Goal: Find specific page/section: Find specific page/section

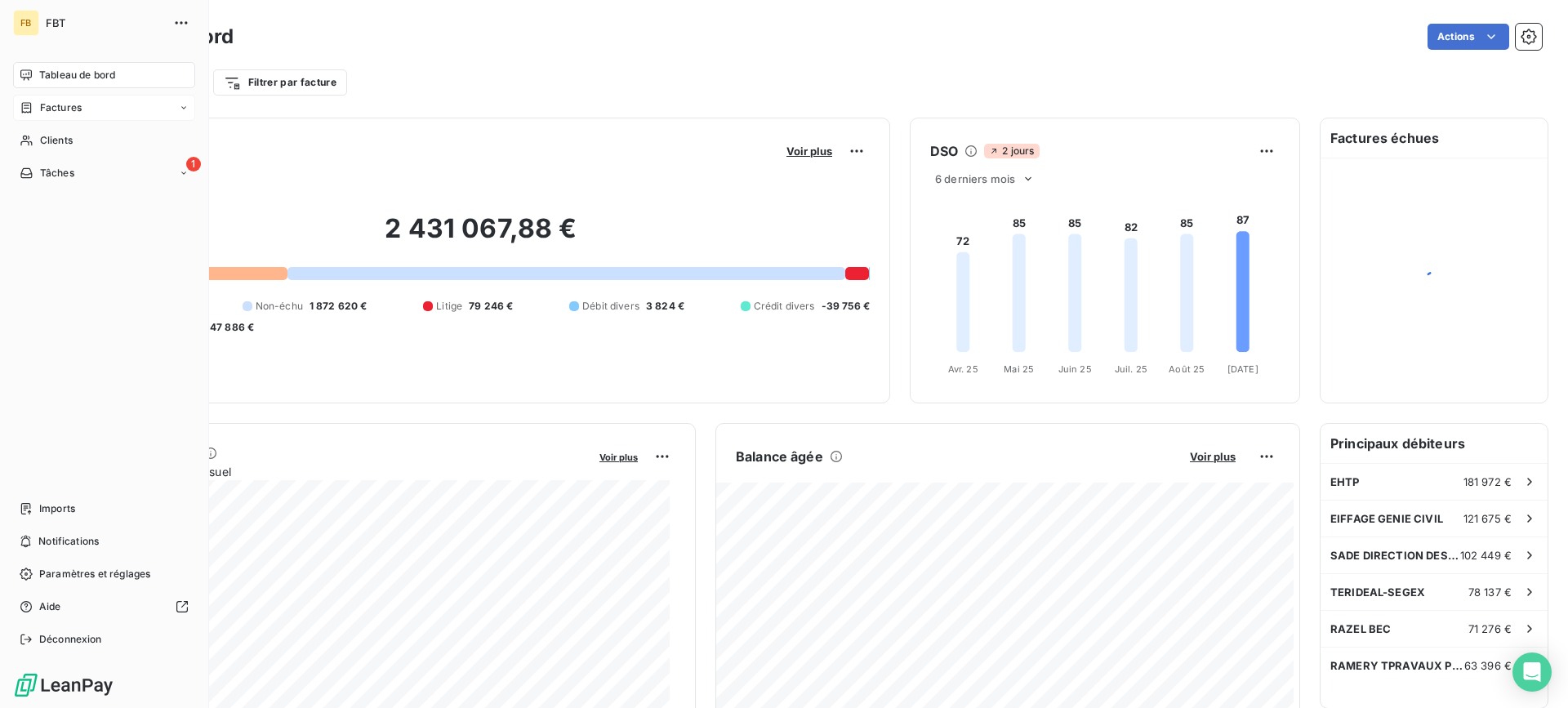
click at [47, 111] on span "Factures" at bounding box center [61, 107] width 41 height 15
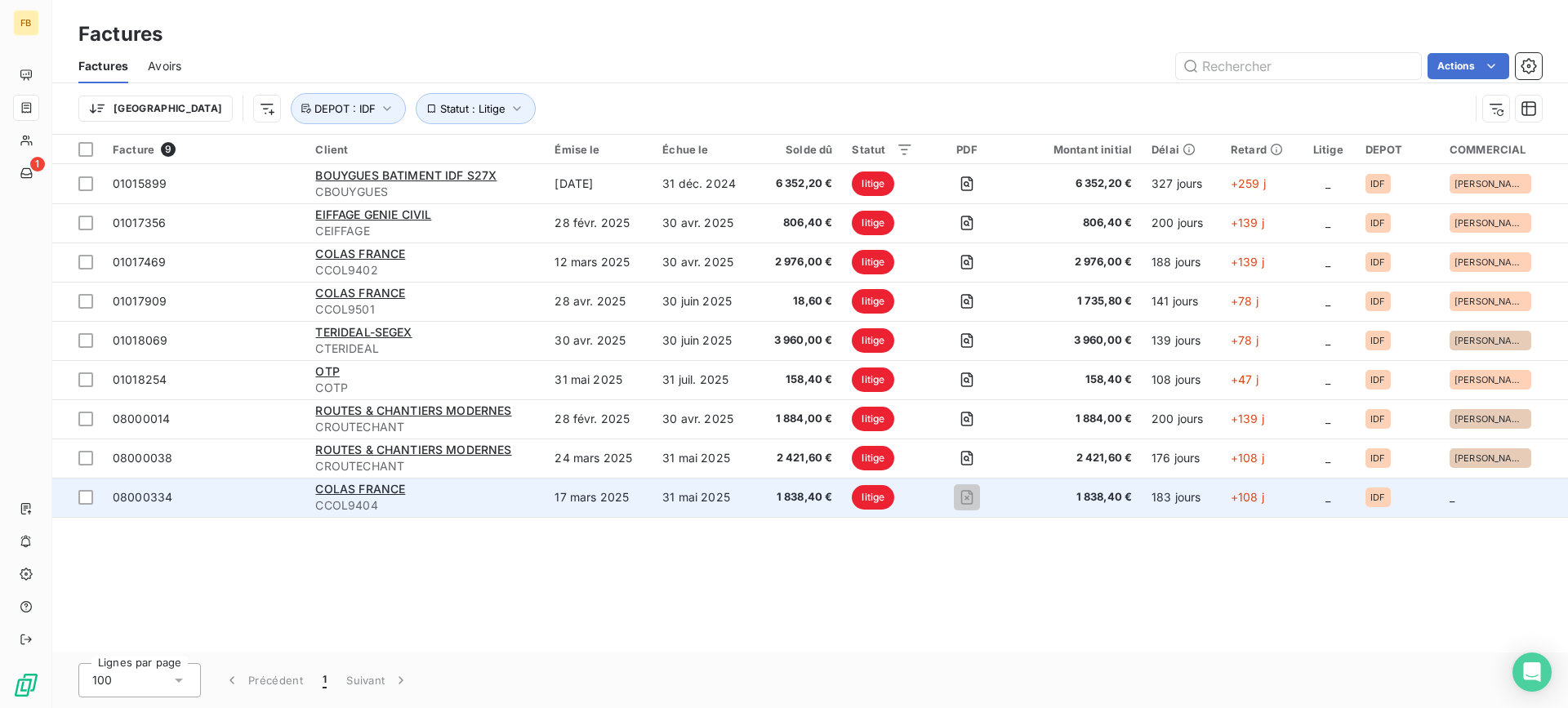
click at [407, 505] on span "CCOL9404" at bounding box center [424, 504] width 219 height 17
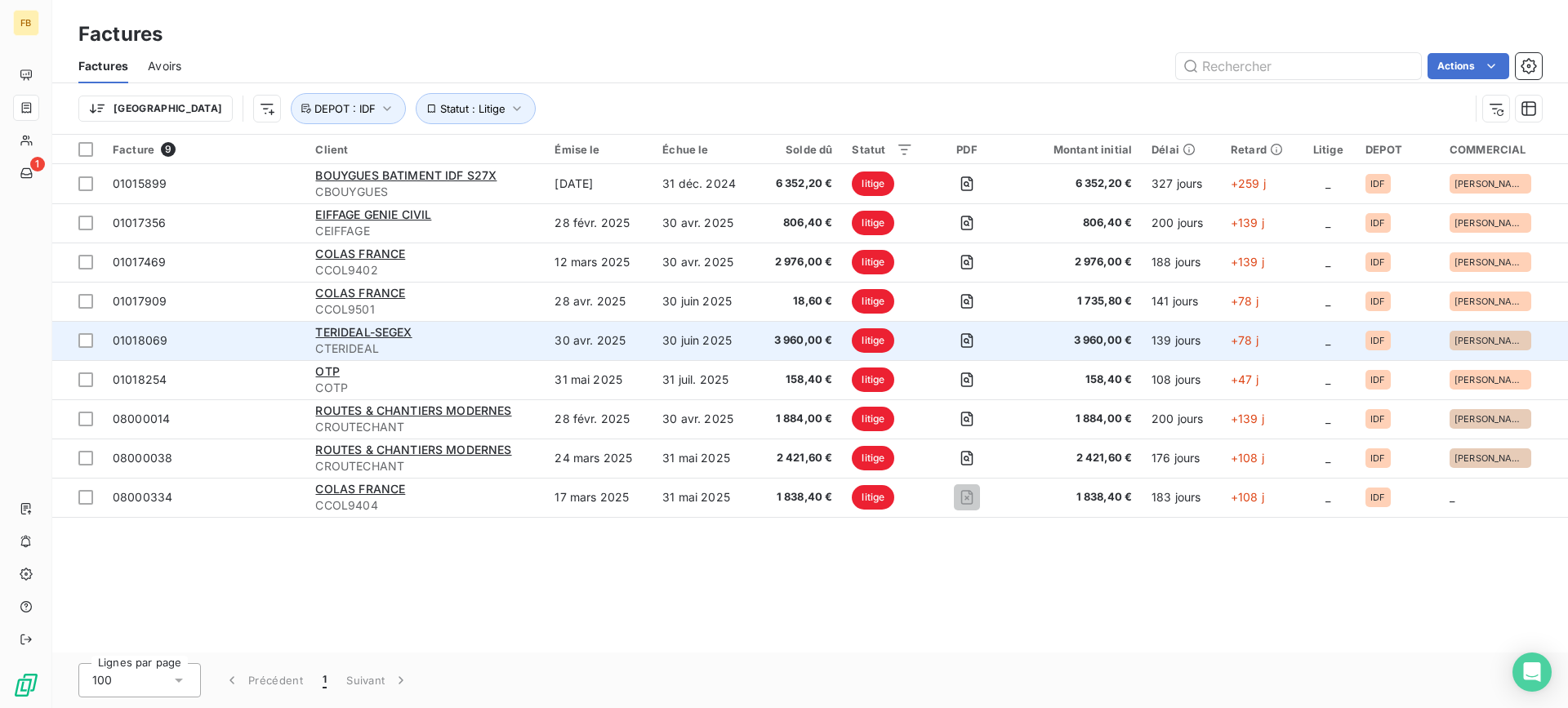
click at [590, 332] on td "30 avr. 2025" at bounding box center [599, 340] width 108 height 39
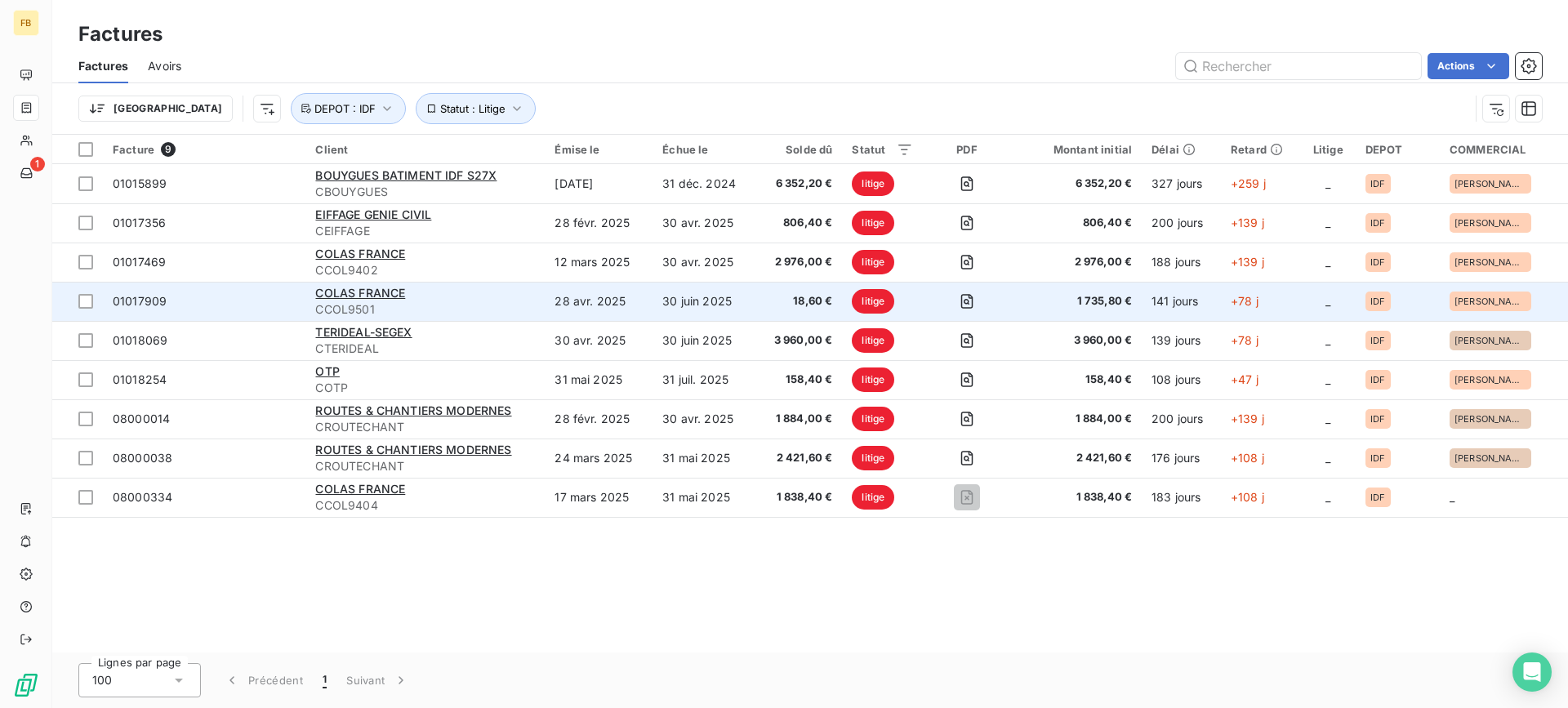
click at [717, 298] on td "30 juin 2025" at bounding box center [703, 301] width 103 height 39
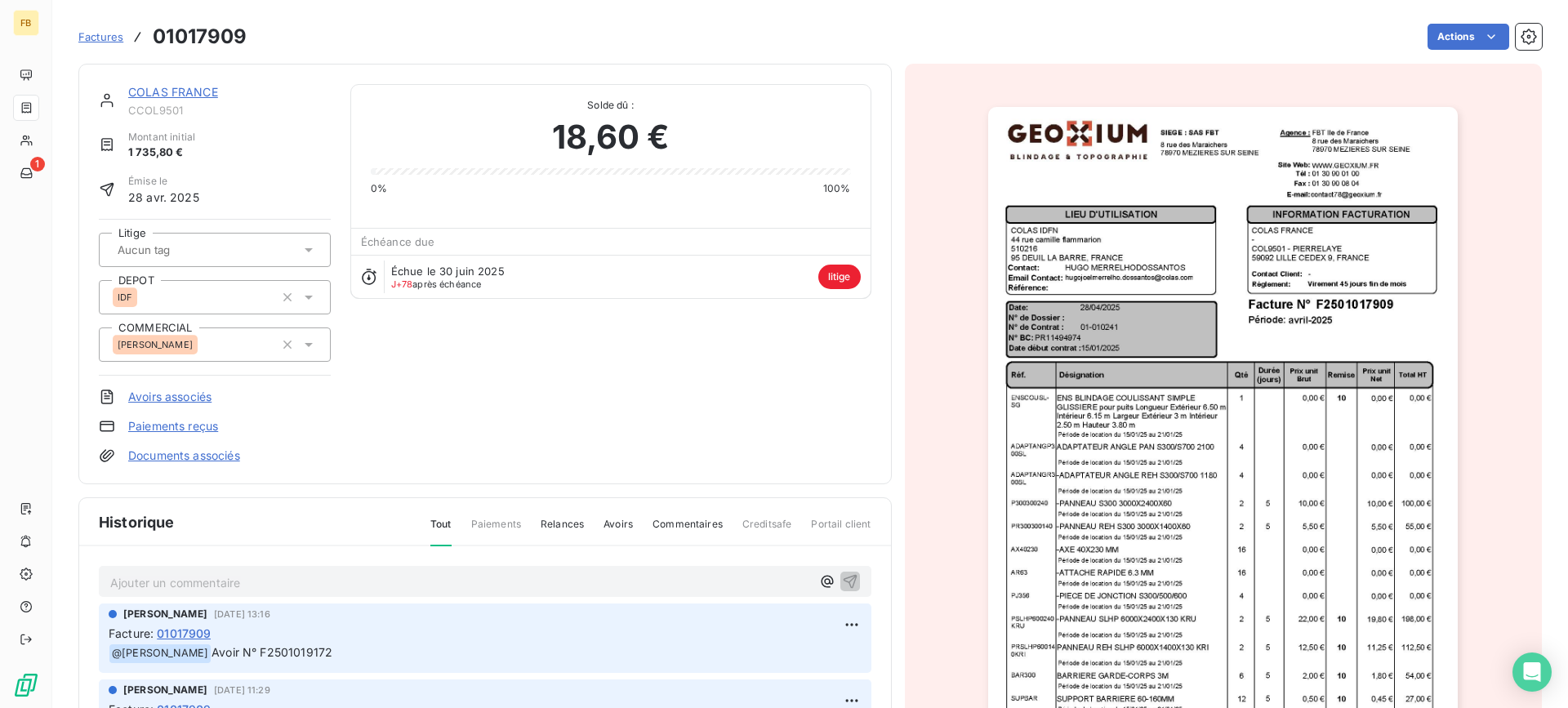
click at [169, 391] on link "Avoirs associés" at bounding box center [169, 396] width 84 height 17
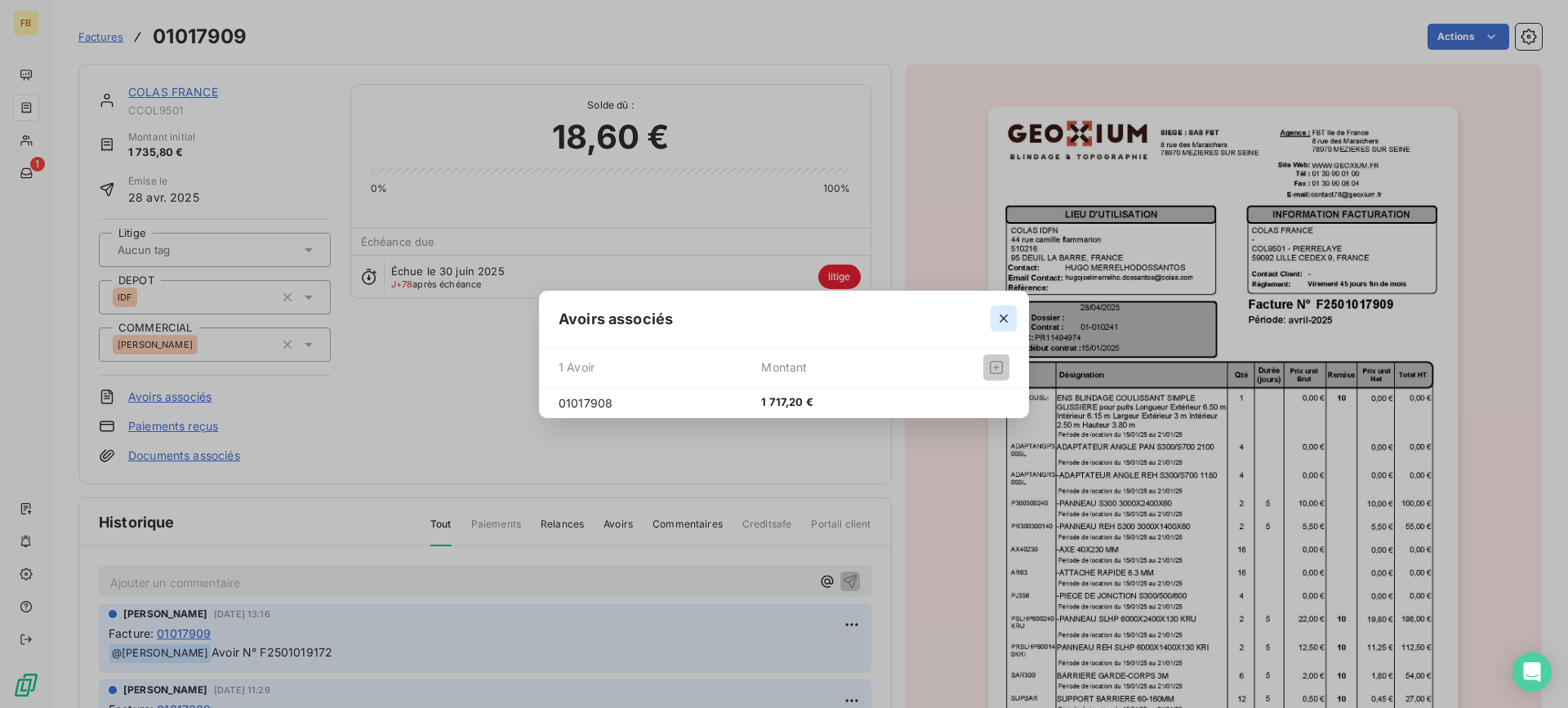
click at [1011, 315] on button "button" at bounding box center [1003, 318] width 27 height 27
